Goal: Check status: Check status

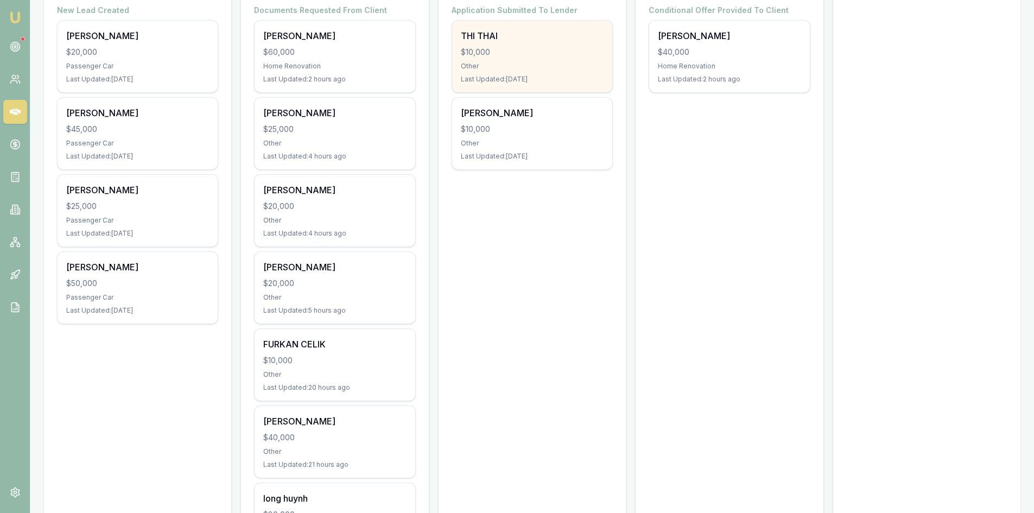
scroll to position [272, 0]
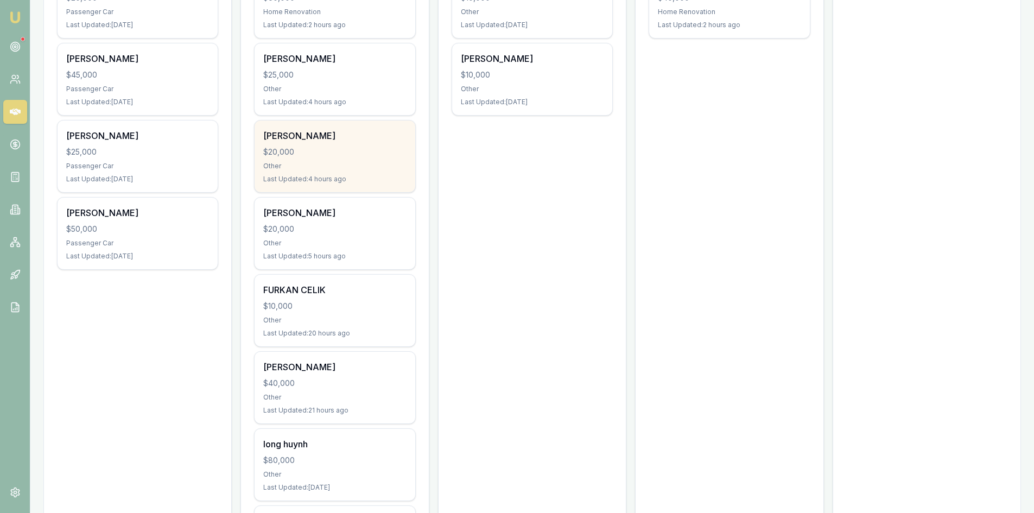
scroll to position [380, 0]
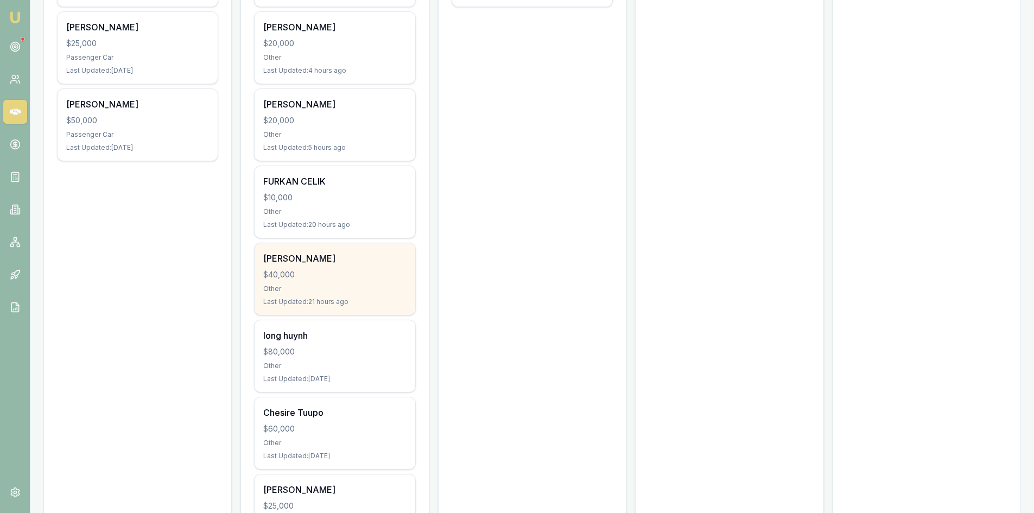
click at [338, 261] on div "[PERSON_NAME]" at bounding box center [334, 258] width 143 height 13
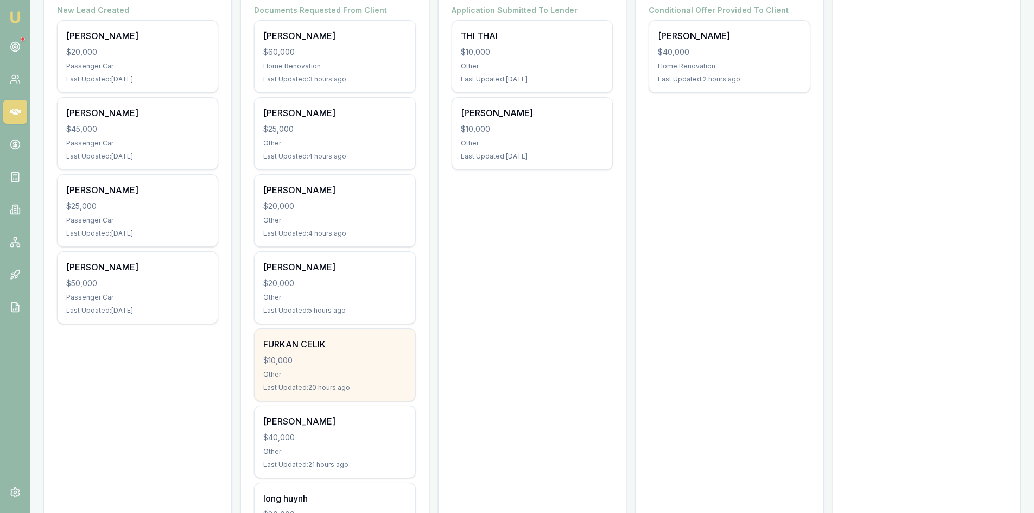
scroll to position [272, 0]
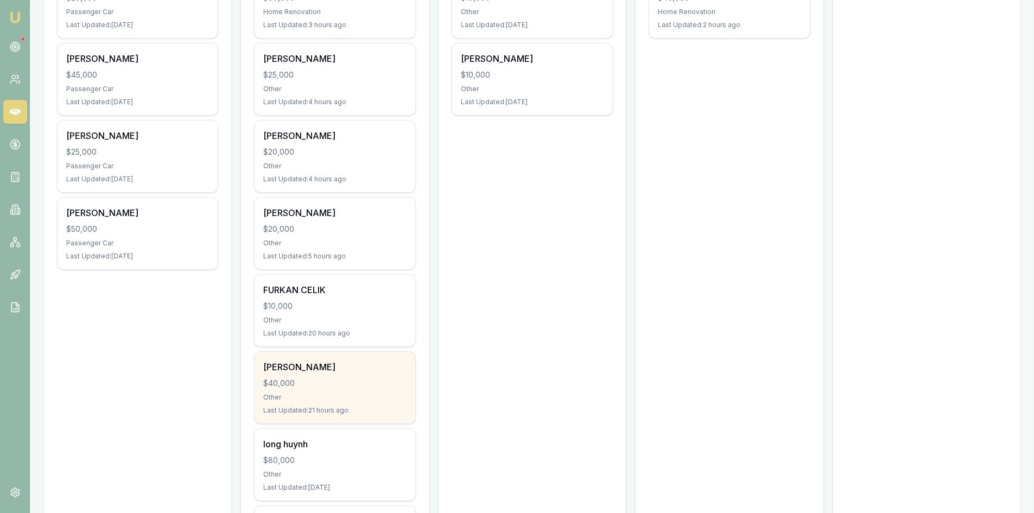
click at [312, 380] on div "$40,000" at bounding box center [334, 383] width 143 height 11
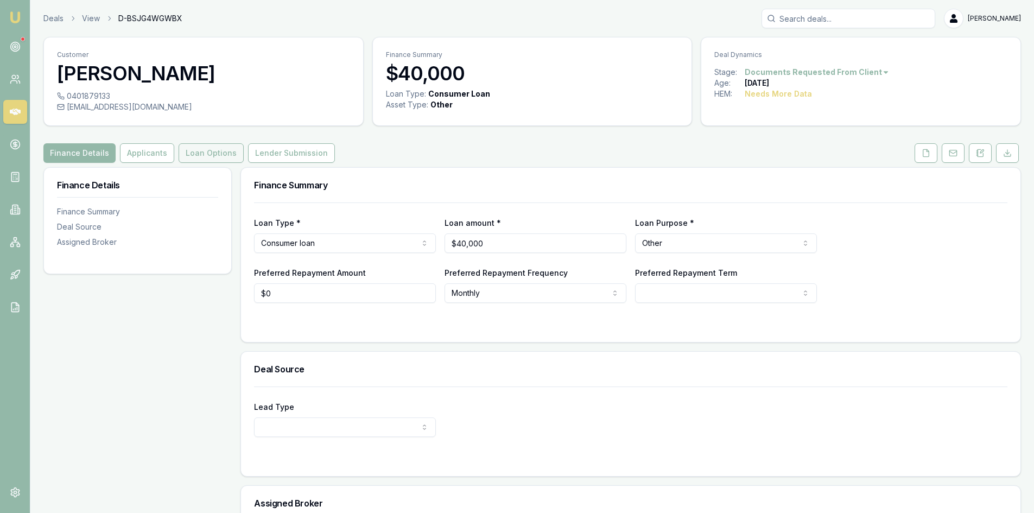
drag, startPoint x: 148, startPoint y: 150, endPoint x: 174, endPoint y: 148, distance: 26.2
click at [148, 150] on button "Applicants" at bounding box center [147, 153] width 54 height 20
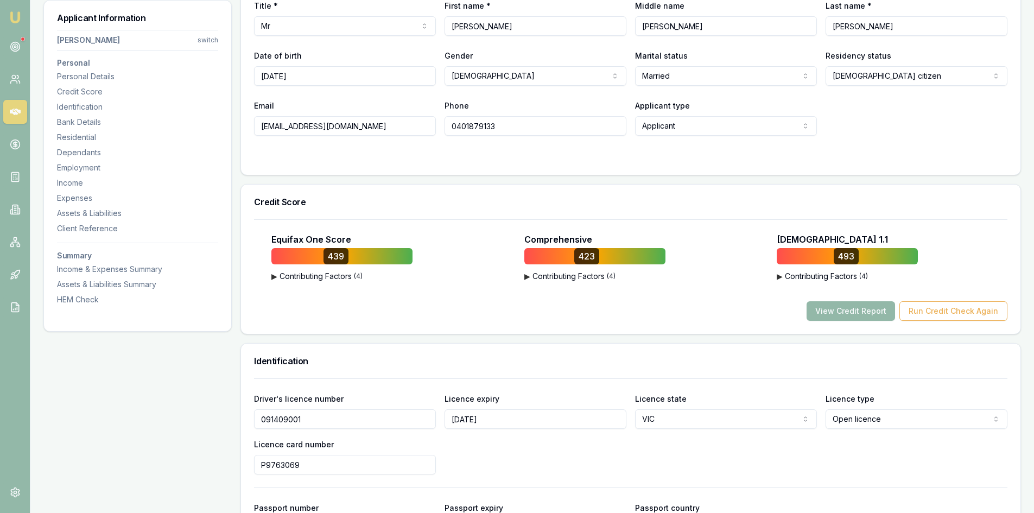
scroll to position [109, 0]
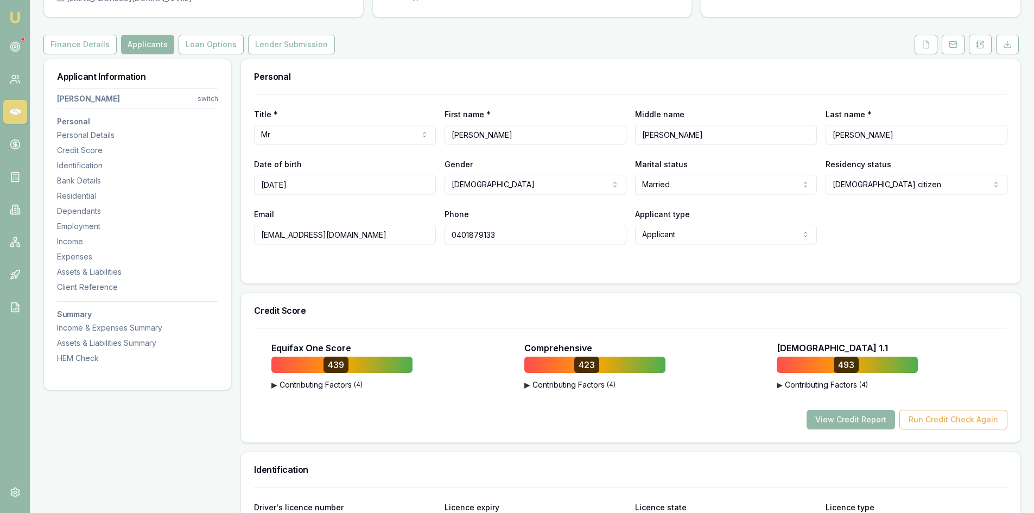
drag, startPoint x: 929, startPoint y: 47, endPoint x: 862, endPoint y: 68, distance: 70.2
click at [929, 46] on icon at bounding box center [927, 44] width 6 height 7
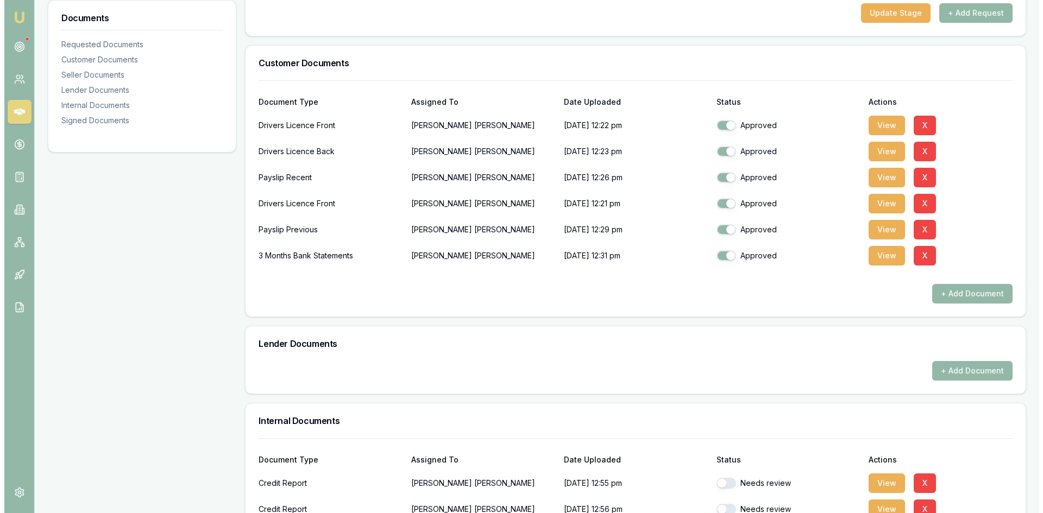
scroll to position [272, 0]
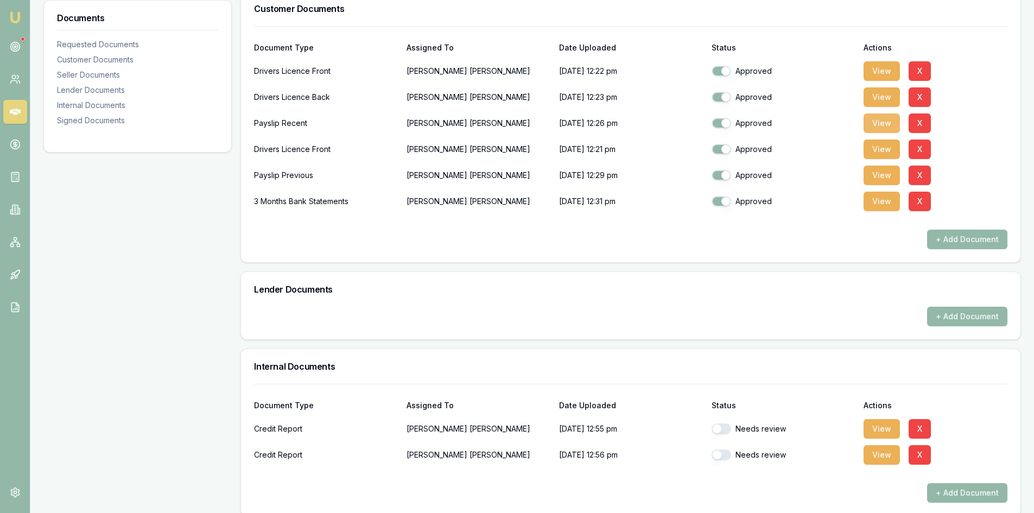
click at [868, 124] on button "View" at bounding box center [882, 123] width 36 height 20
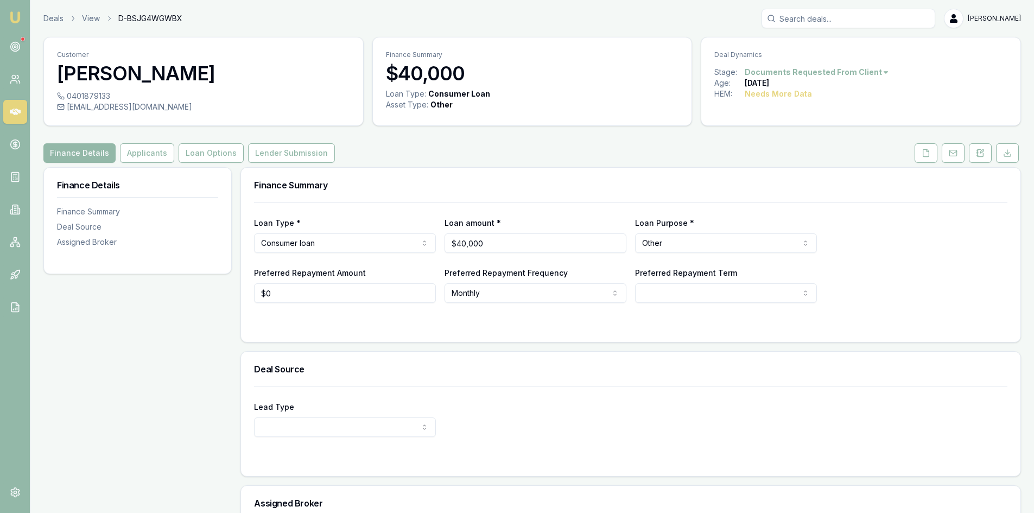
scroll to position [109, 0]
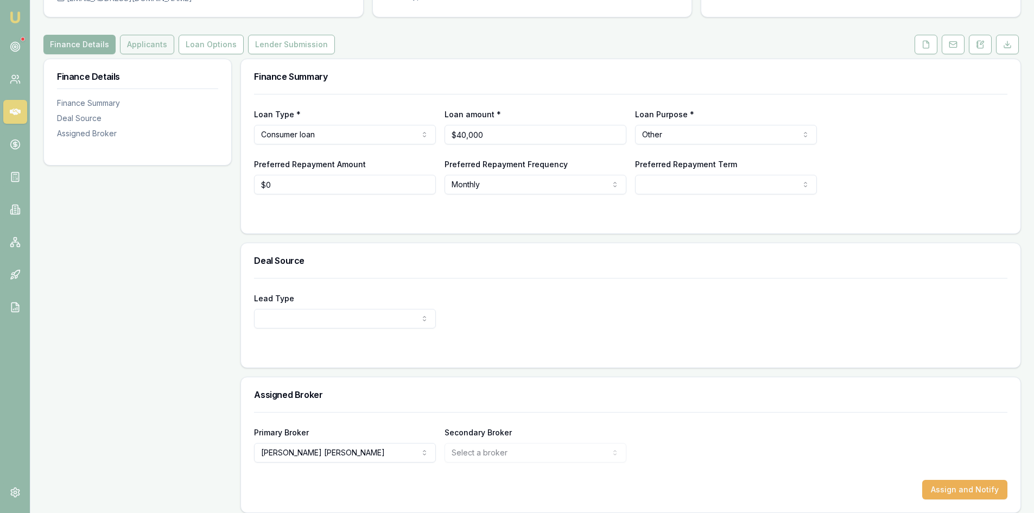
click at [154, 44] on button "Applicants" at bounding box center [147, 45] width 54 height 20
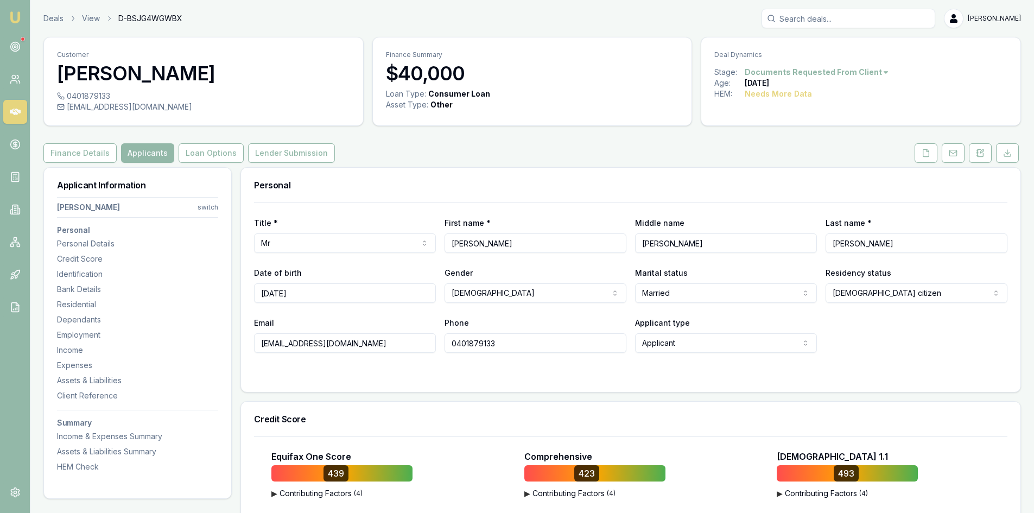
click at [463, 347] on input "0401879133" at bounding box center [536, 343] width 182 height 20
drag, startPoint x: 356, startPoint y: 344, endPoint x: 188, endPoint y: 344, distance: 167.8
drag, startPoint x: 313, startPoint y: 295, endPoint x: 220, endPoint y: 294, distance: 92.9
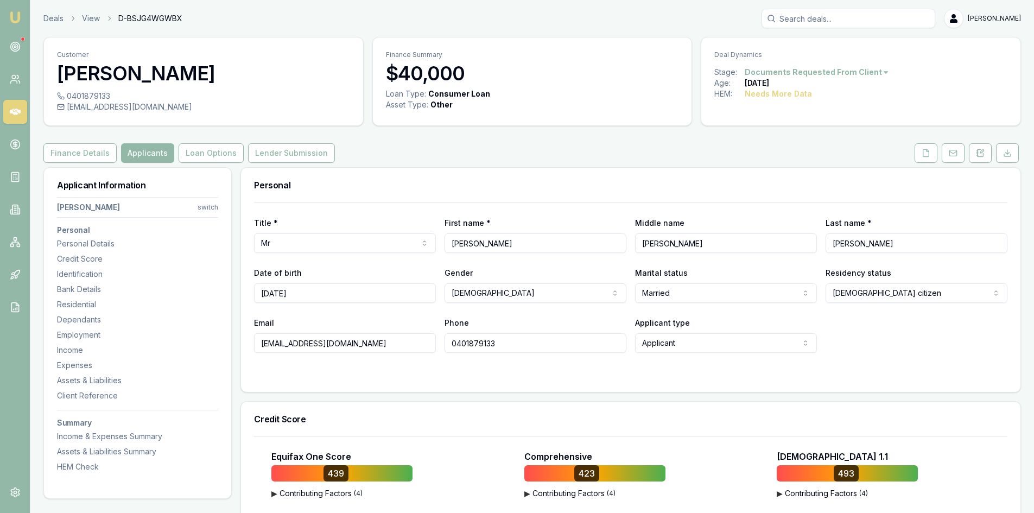
click at [926, 149] on icon at bounding box center [926, 153] width 9 height 9
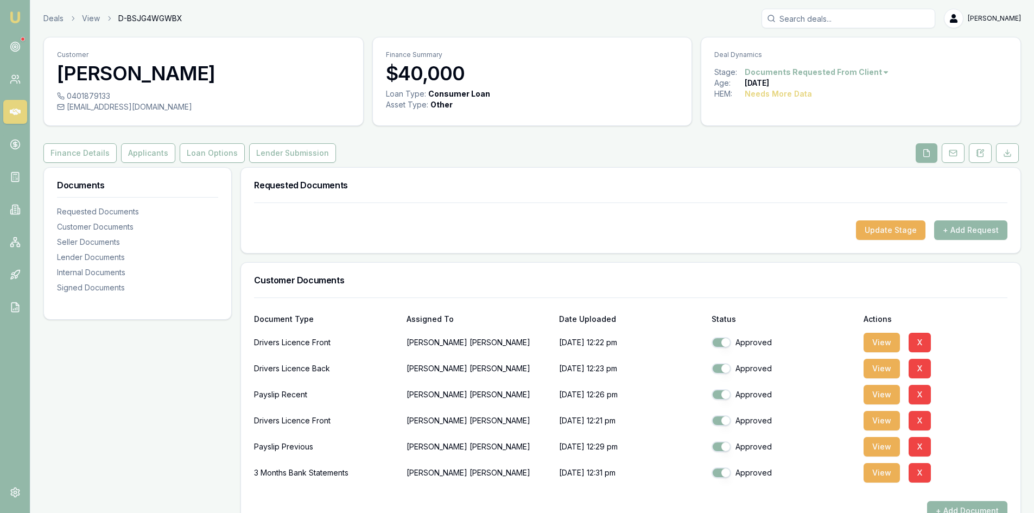
scroll to position [109, 0]
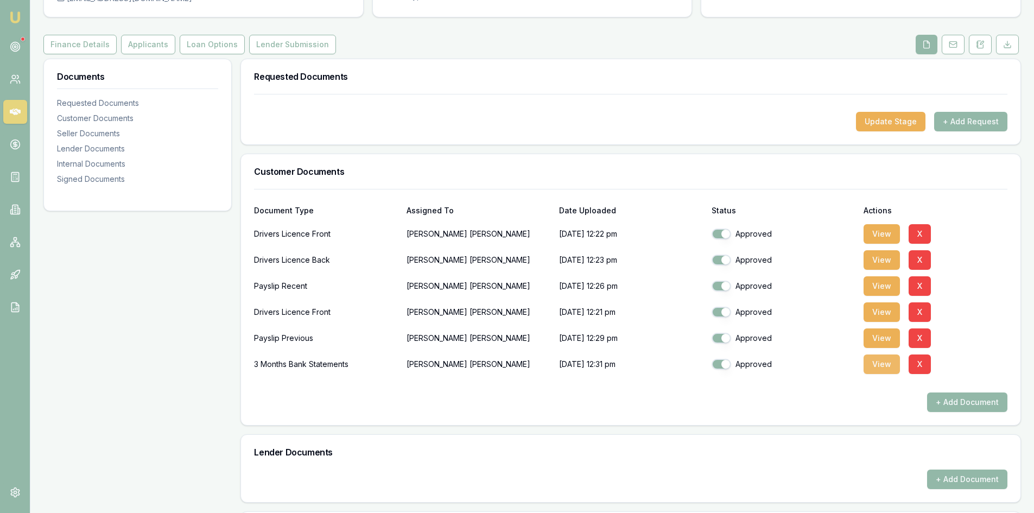
click at [878, 366] on button "View" at bounding box center [882, 365] width 36 height 20
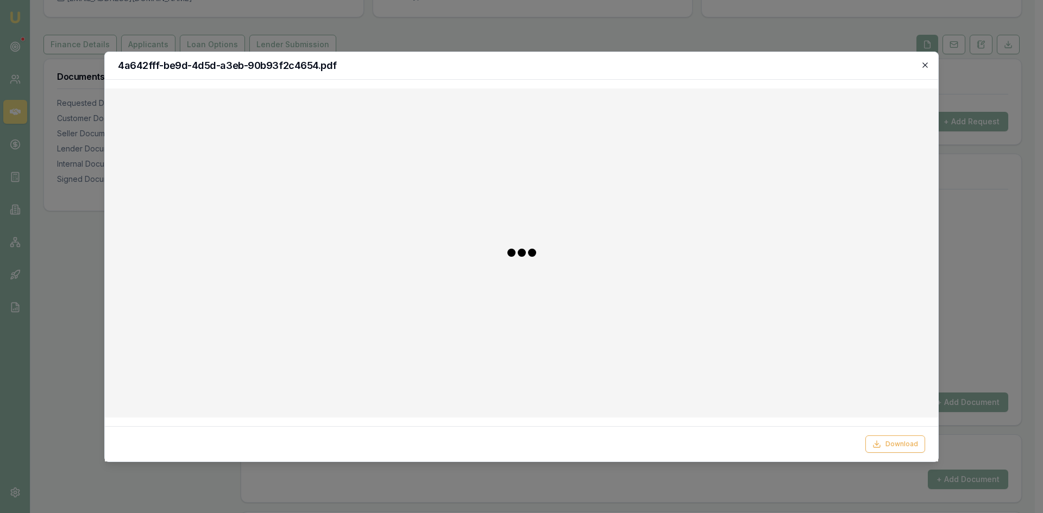
click at [924, 66] on icon "button" at bounding box center [924, 65] width 9 height 9
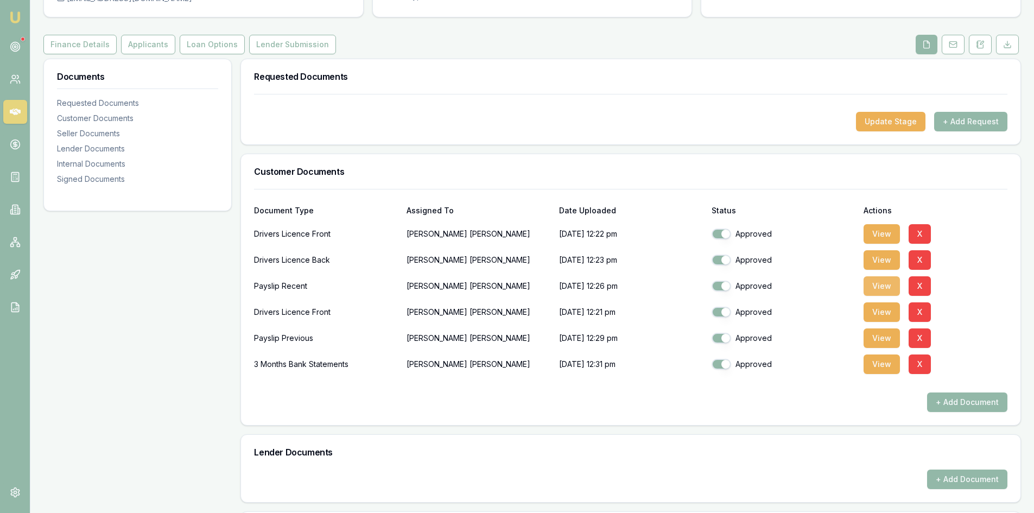
click at [875, 289] on button "View" at bounding box center [882, 286] width 36 height 20
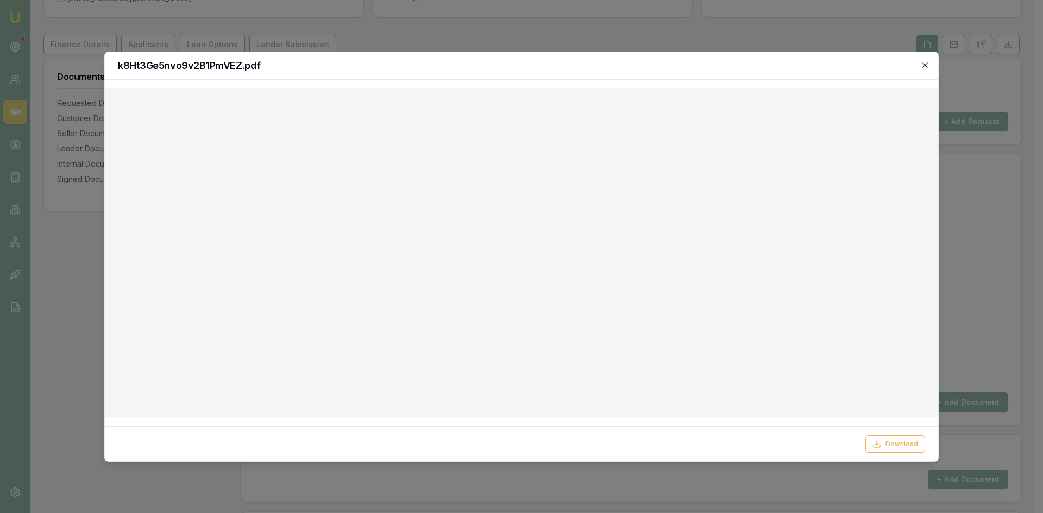
click at [923, 65] on icon "button" at bounding box center [924, 65] width 9 height 9
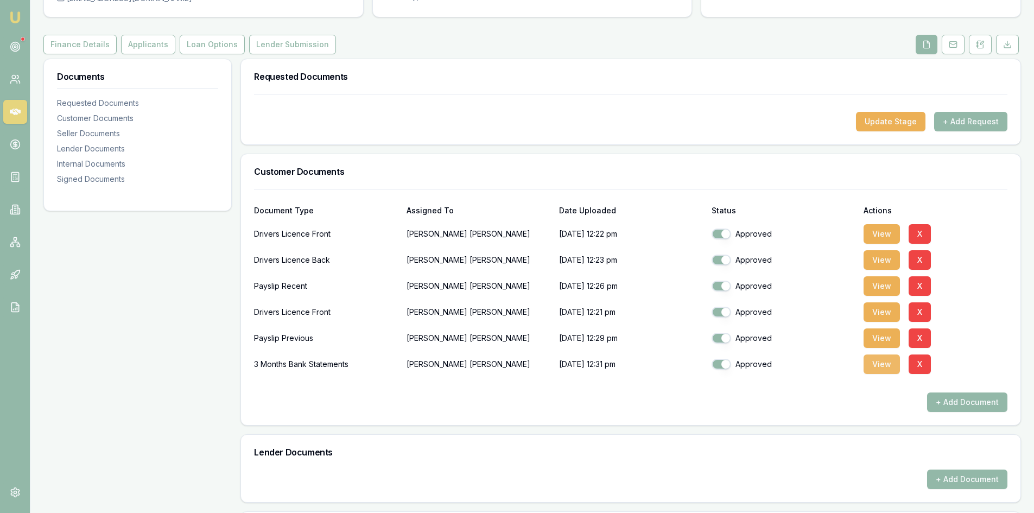
drag, startPoint x: 882, startPoint y: 365, endPoint x: 869, endPoint y: 365, distance: 12.5
click at [882, 365] on button "View" at bounding box center [882, 365] width 36 height 20
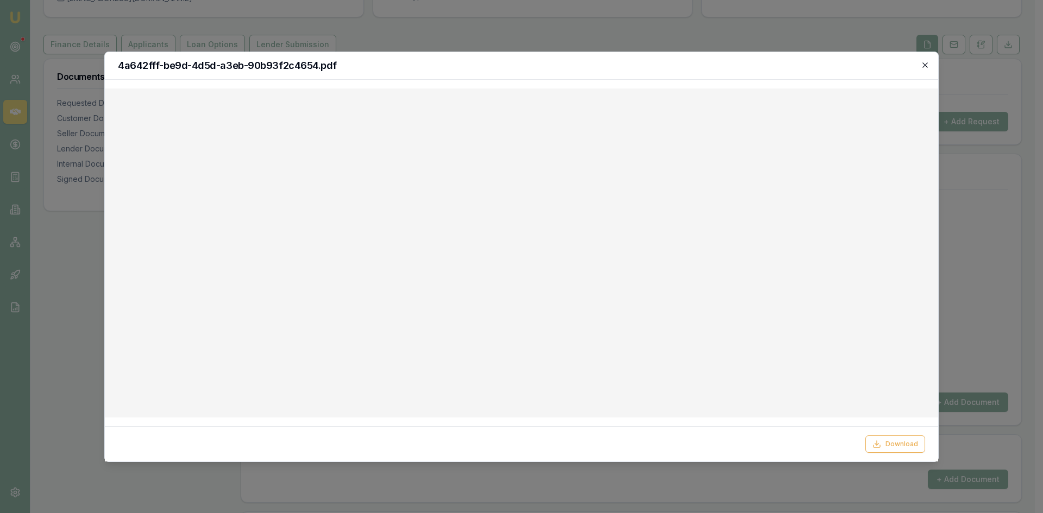
click at [923, 66] on icon "button" at bounding box center [924, 65] width 9 height 9
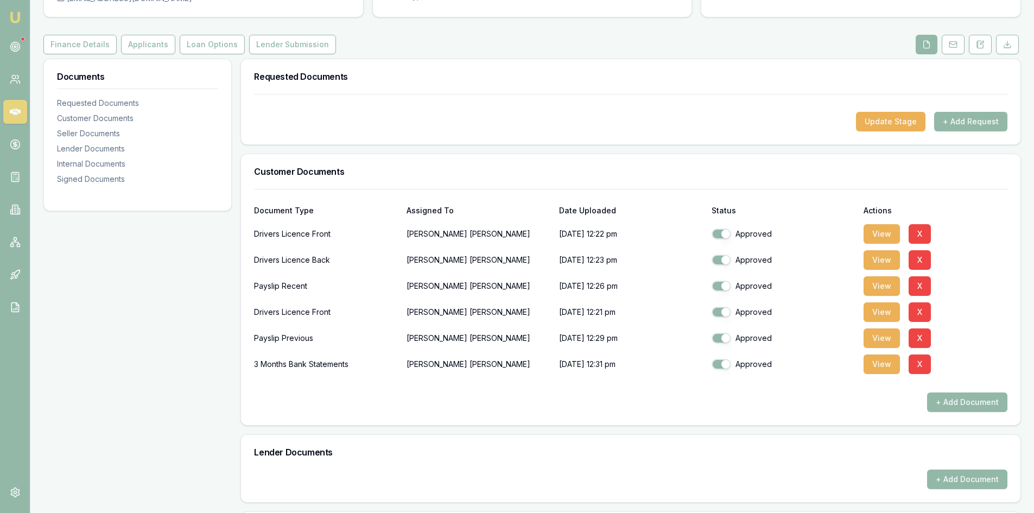
scroll to position [0, 0]
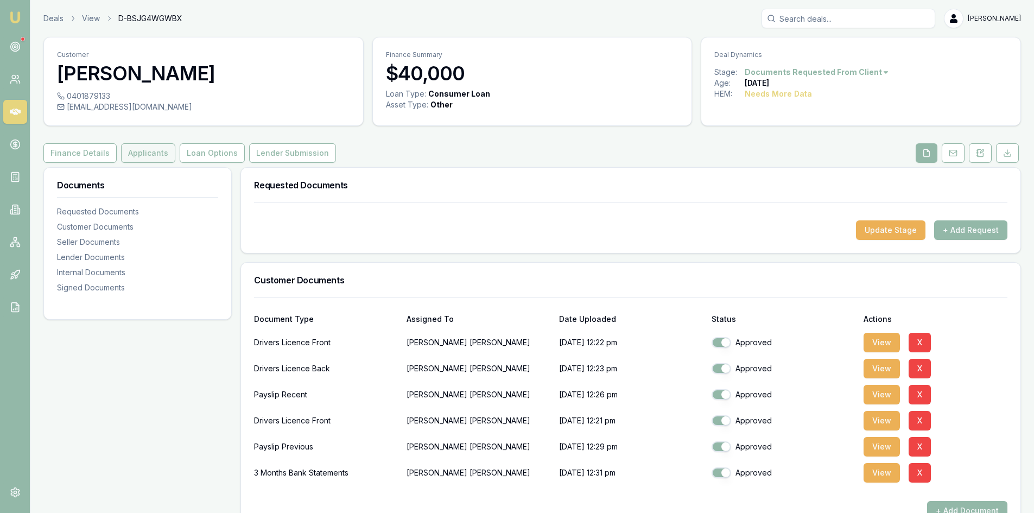
click at [142, 152] on button "Applicants" at bounding box center [148, 153] width 54 height 20
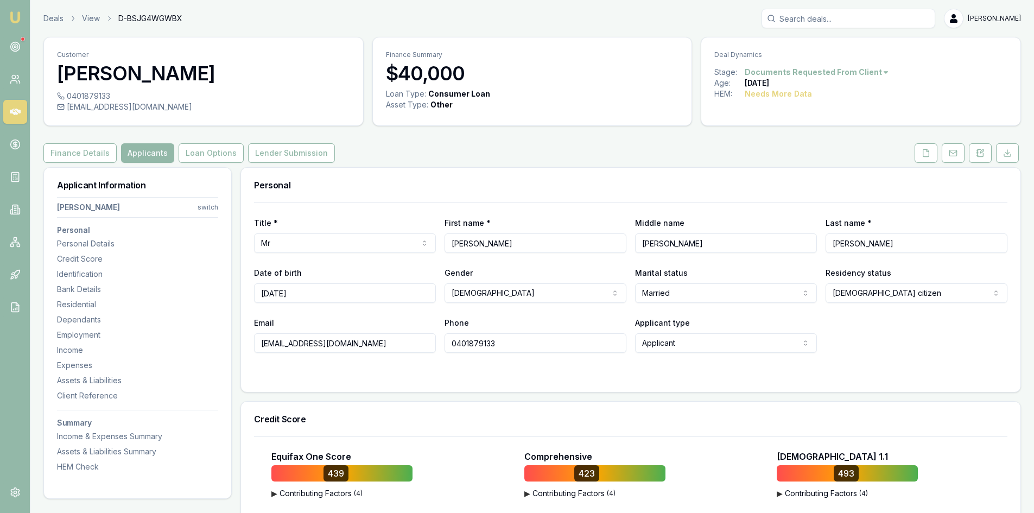
drag, startPoint x: 496, startPoint y: 347, endPoint x: 389, endPoint y: 346, distance: 107.5
click at [389, 346] on div "Email [EMAIL_ADDRESS][DOMAIN_NAME] Phone [PHONE_NUMBER] Applicant type Applican…" at bounding box center [631, 334] width 754 height 37
drag, startPoint x: 361, startPoint y: 346, endPoint x: 196, endPoint y: 346, distance: 164.5
drag, startPoint x: 305, startPoint y: 296, endPoint x: 228, endPoint y: 295, distance: 77.1
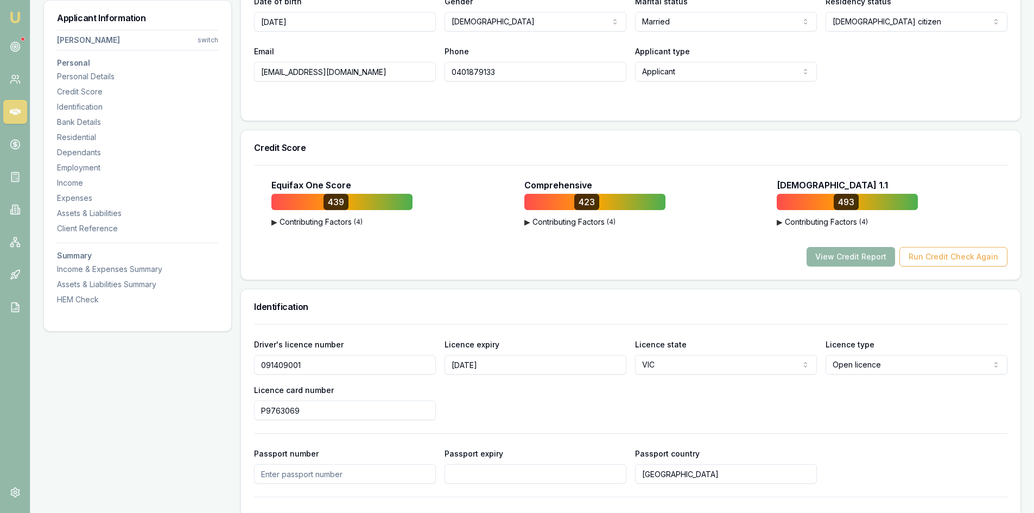
scroll to position [380, 0]
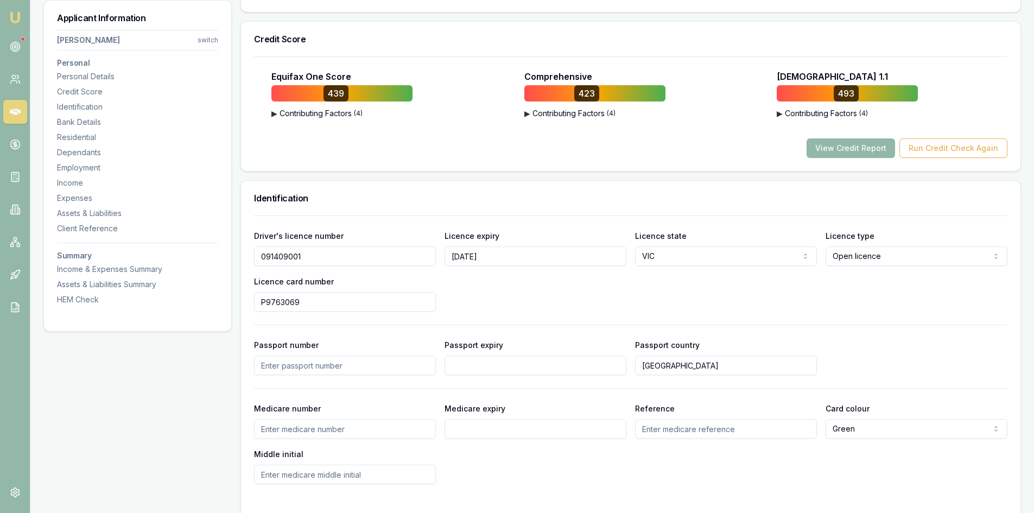
click at [283, 255] on input "091409001" at bounding box center [345, 257] width 182 height 20
drag, startPoint x: 492, startPoint y: 254, endPoint x: 408, endPoint y: 267, distance: 85.1
click at [408, 267] on div "Driver's licence number [DRIVERS_LICENSE_NUMBER] Licence expiry [DATE] Licence …" at bounding box center [631, 270] width 754 height 83
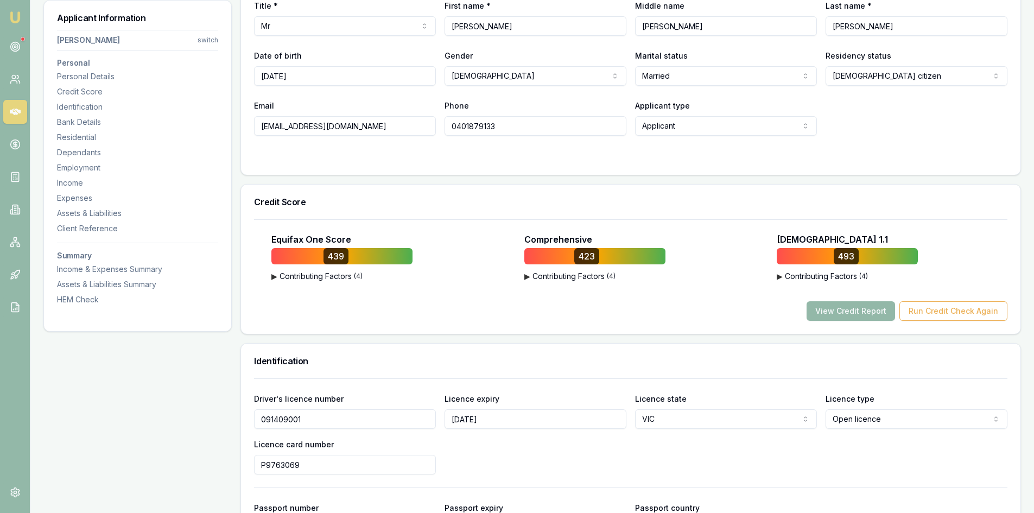
scroll to position [109, 0]
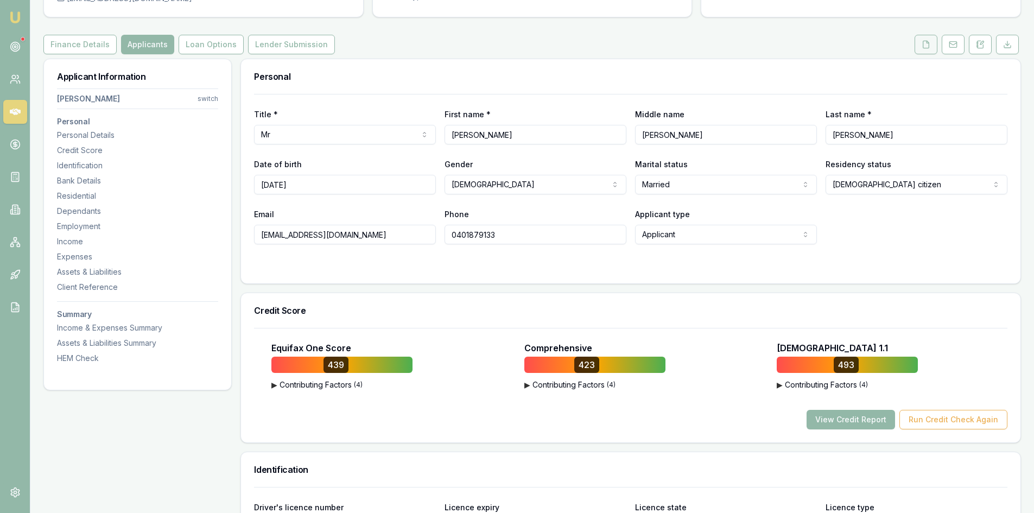
click at [925, 51] on button at bounding box center [926, 45] width 23 height 20
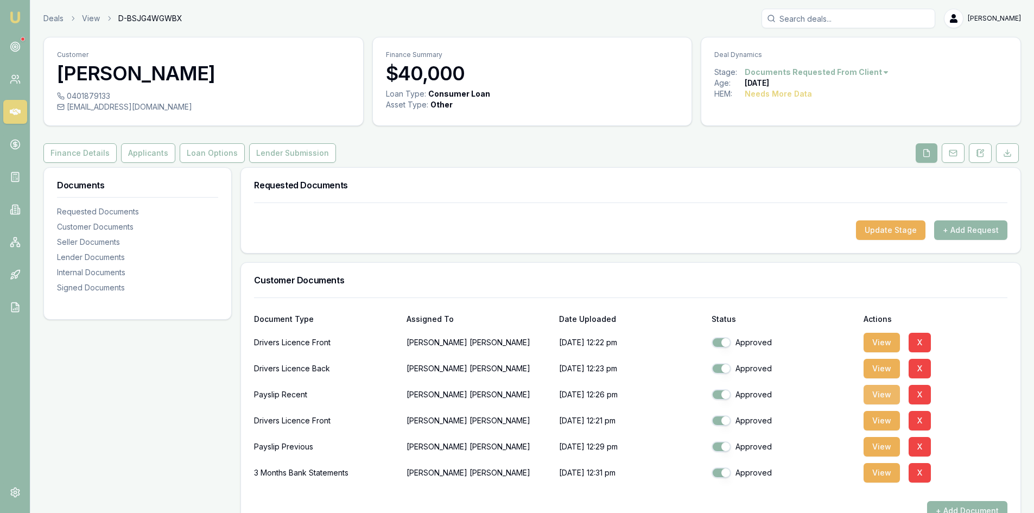
click at [872, 398] on button "View" at bounding box center [882, 395] width 36 height 20
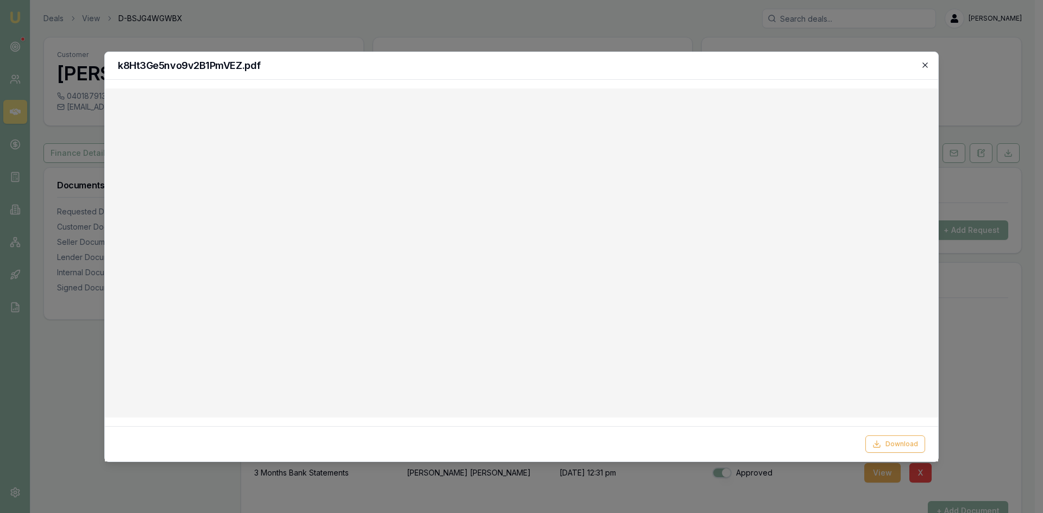
click at [923, 66] on icon "button" at bounding box center [924, 65] width 9 height 9
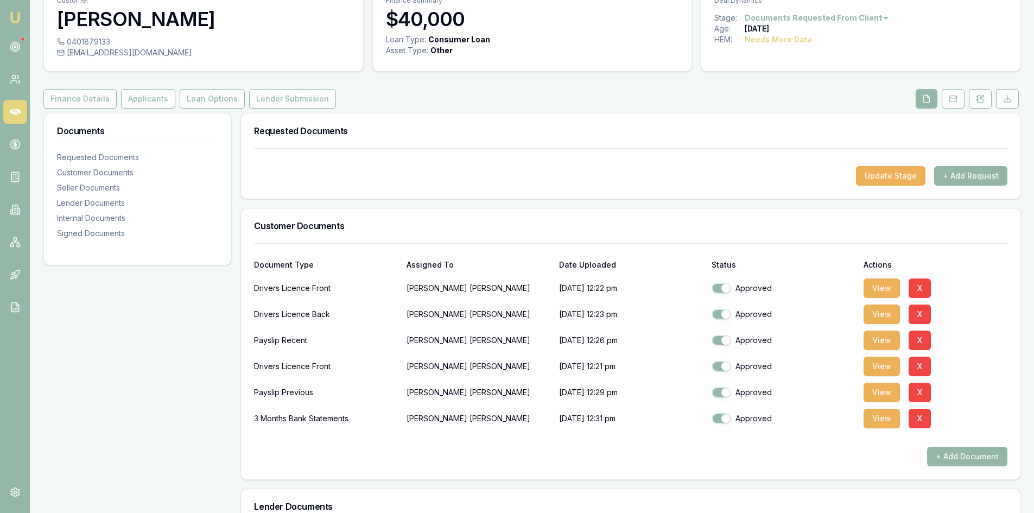
scroll to position [109, 0]
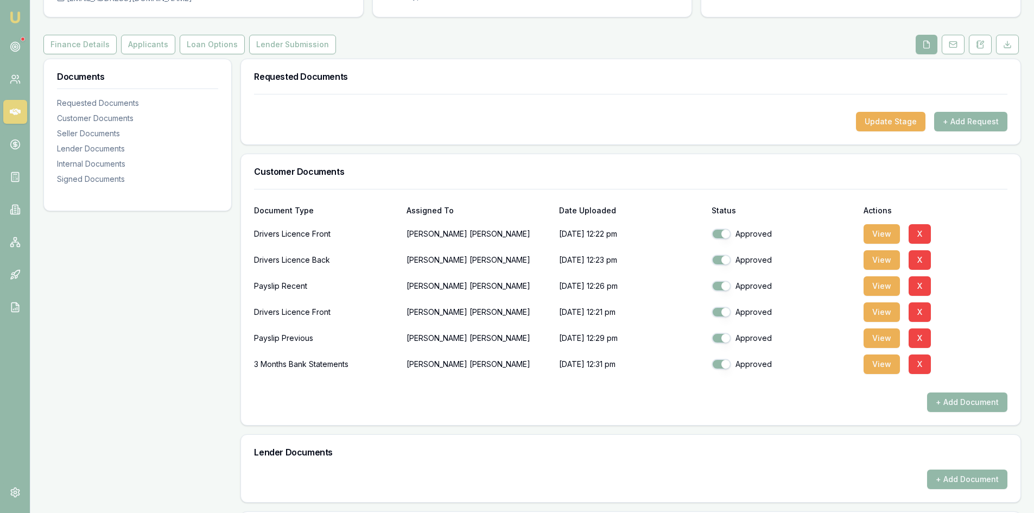
drag, startPoint x: 884, startPoint y: 359, endPoint x: 861, endPoint y: 364, distance: 24.0
click at [884, 359] on button "View" at bounding box center [882, 365] width 36 height 20
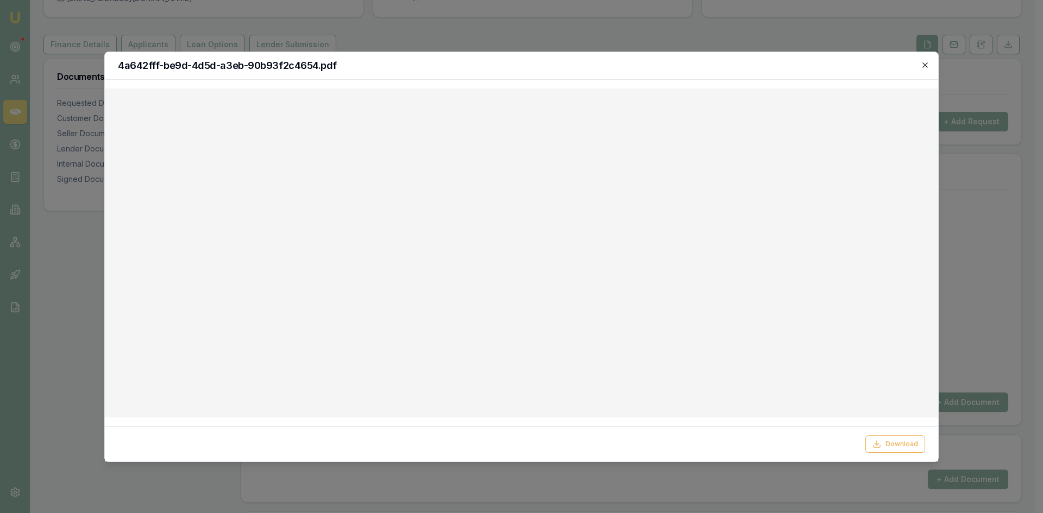
click at [923, 65] on icon "button" at bounding box center [924, 65] width 9 height 9
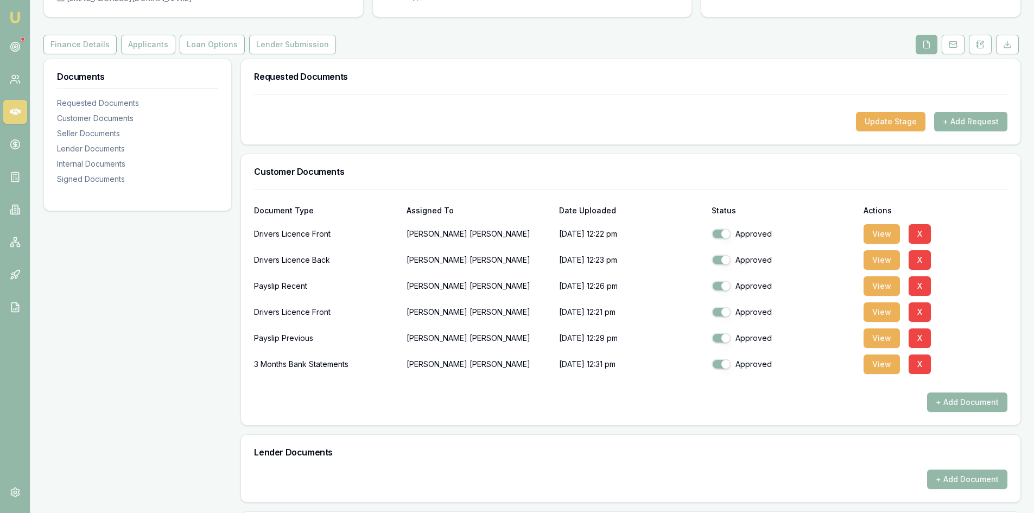
scroll to position [54, 0]
